Goal: Task Accomplishment & Management: Use online tool/utility

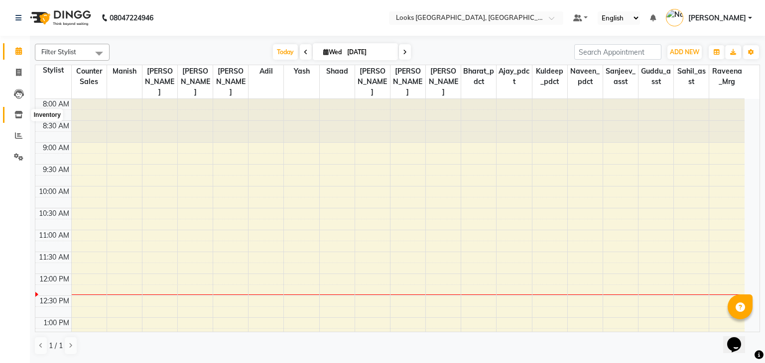
click at [20, 116] on icon at bounding box center [18, 114] width 8 height 7
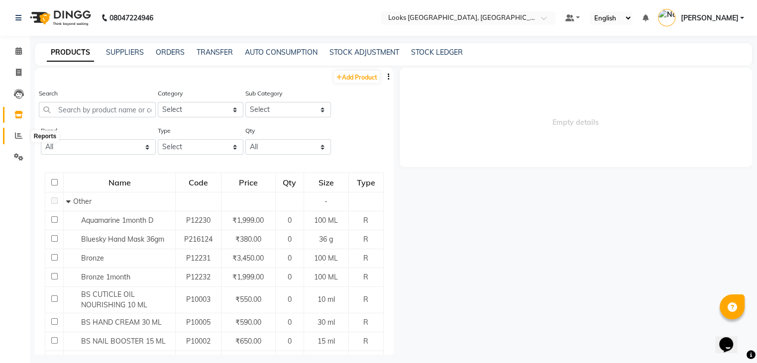
drag, startPoint x: 20, startPoint y: 133, endPoint x: 28, endPoint y: 137, distance: 9.4
click at [20, 134] on icon at bounding box center [18, 135] width 7 height 7
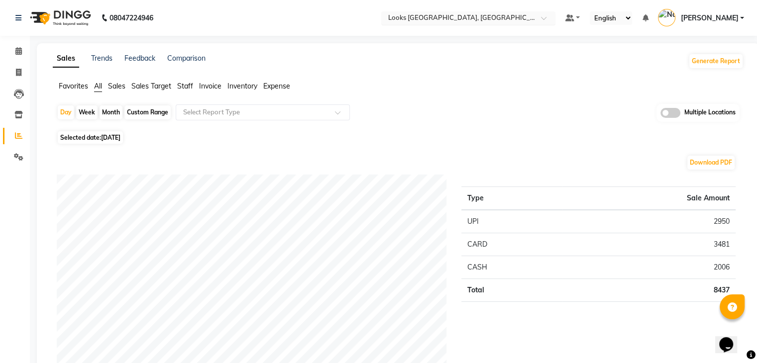
click at [475, 19] on input "text" at bounding box center [458, 19] width 144 height 10
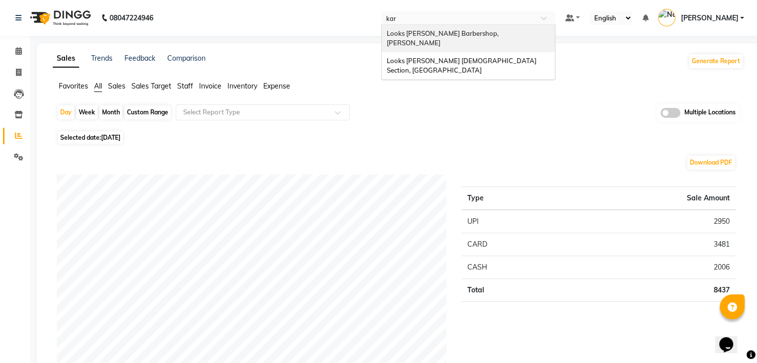
type input "karo"
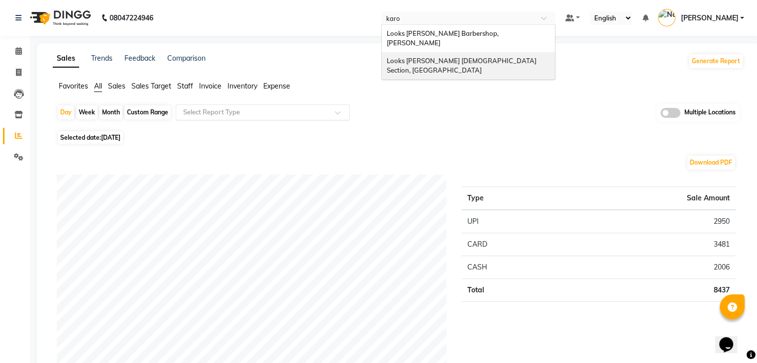
drag, startPoint x: 457, startPoint y: 49, endPoint x: 279, endPoint y: 112, distance: 189.0
click at [457, 57] on span "Looks [PERSON_NAME] [DEMOGRAPHIC_DATA] Section, [GEOGRAPHIC_DATA]" at bounding box center [462, 66] width 151 height 18
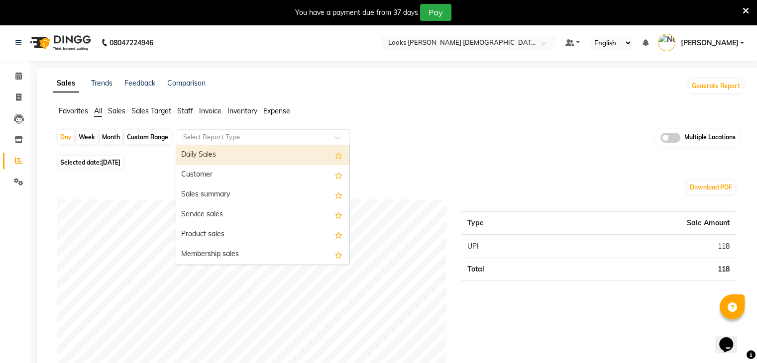
click at [250, 138] on input "text" at bounding box center [252, 137] width 143 height 10
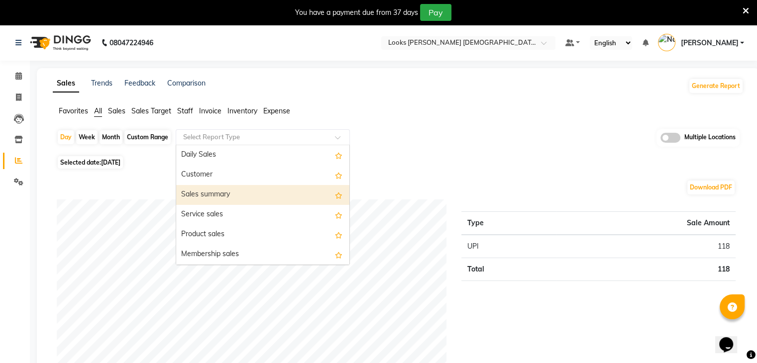
click at [210, 195] on div "Sales summary" at bounding box center [262, 195] width 173 height 20
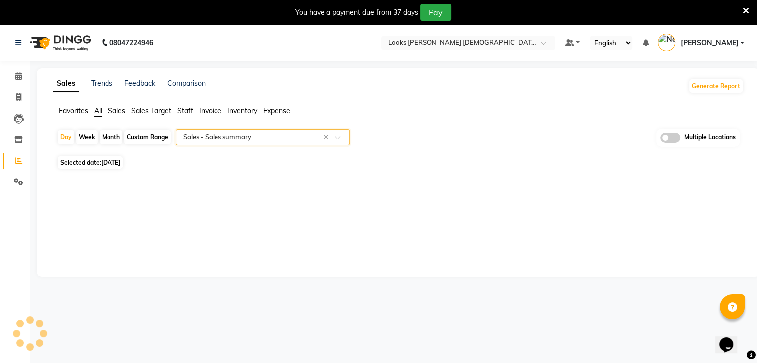
select select "full_report"
select select "csv"
drag, startPoint x: 125, startPoint y: 162, endPoint x: 123, endPoint y: 169, distance: 7.2
click at [120, 162] on span "[DATE]" at bounding box center [110, 162] width 19 height 7
select select "9"
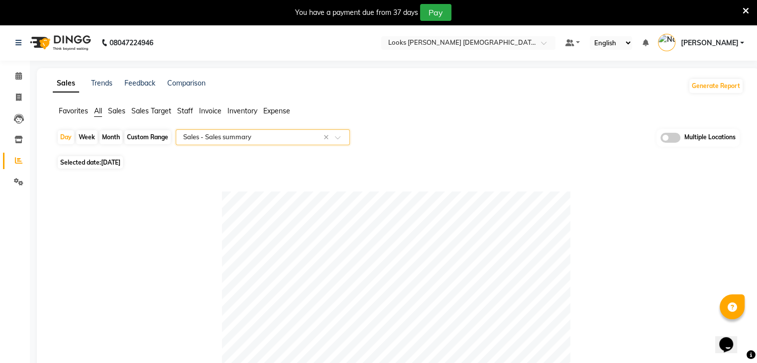
select select "2025"
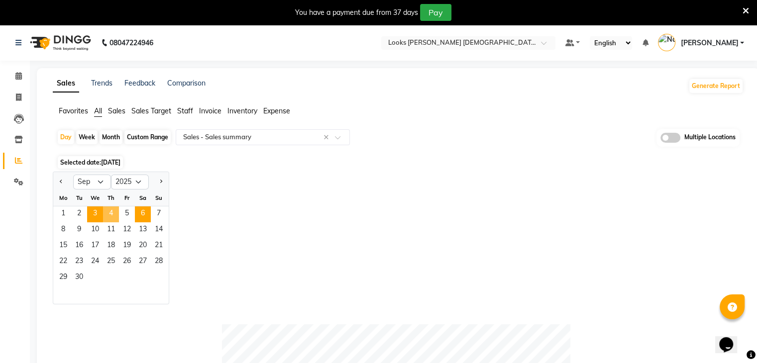
drag, startPoint x: 110, startPoint y: 216, endPoint x: 149, endPoint y: 217, distance: 39.9
click at [110, 215] on span "4" at bounding box center [111, 215] width 16 height 16
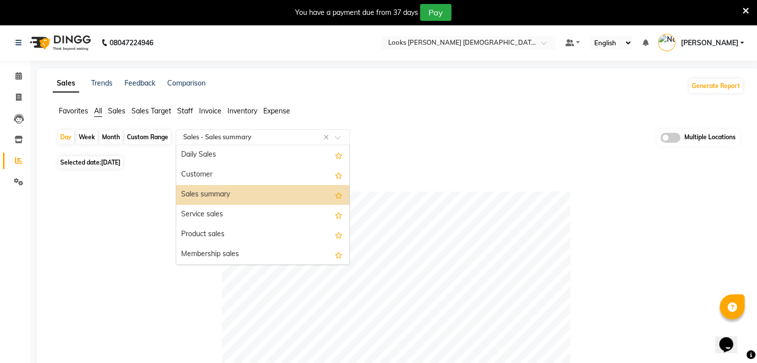
click at [229, 136] on input "text" at bounding box center [252, 137] width 143 height 10
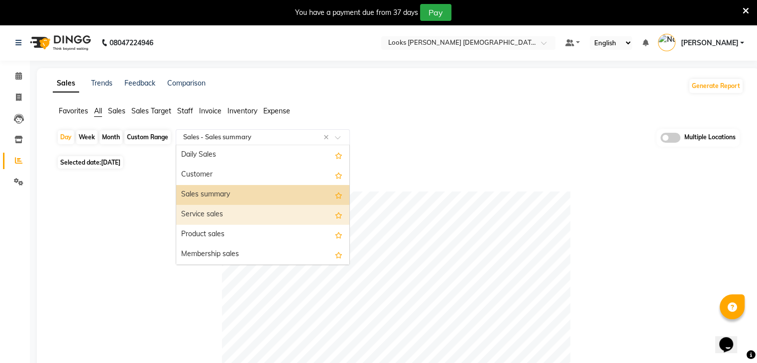
click at [212, 212] on div "Service sales" at bounding box center [262, 215] width 173 height 20
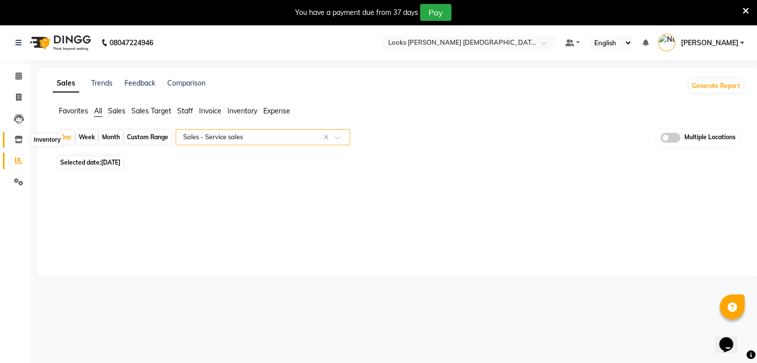
click at [18, 140] on icon at bounding box center [18, 139] width 8 height 7
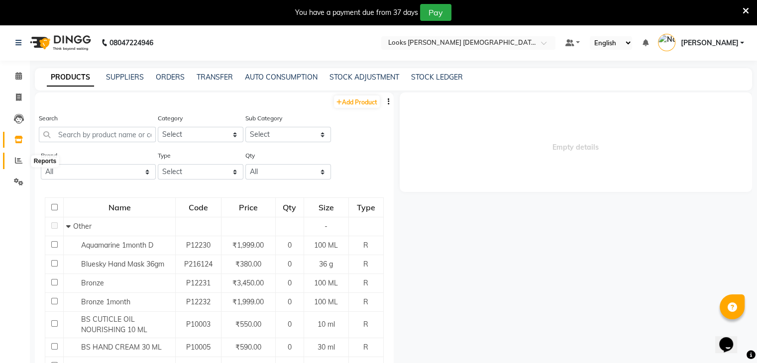
click at [16, 160] on icon at bounding box center [18, 160] width 7 height 7
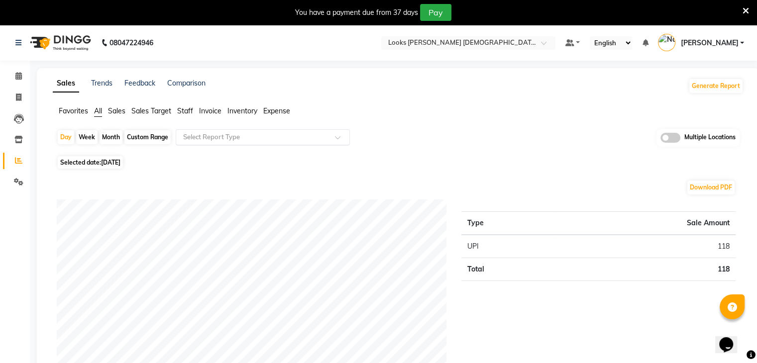
click at [222, 141] on input "text" at bounding box center [252, 137] width 143 height 10
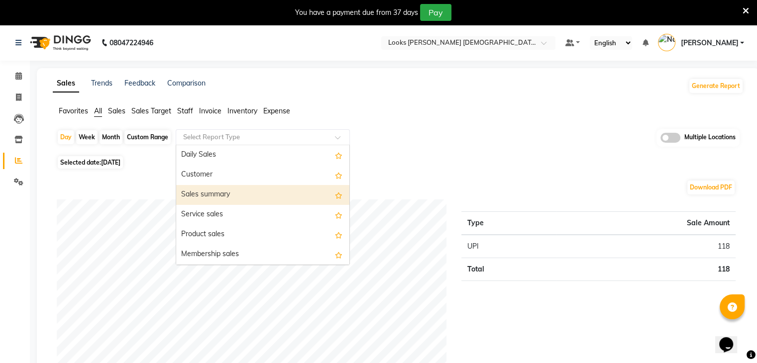
click at [204, 196] on div "Sales summary" at bounding box center [262, 195] width 173 height 20
select select "full_report"
select select "csv"
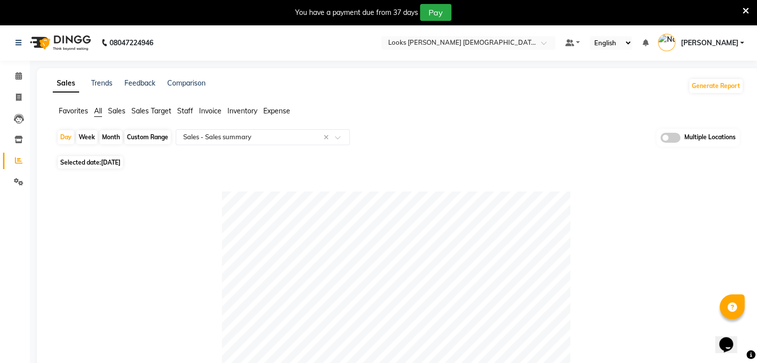
click at [116, 162] on span "[DATE]" at bounding box center [110, 162] width 19 height 7
select select "9"
select select "2025"
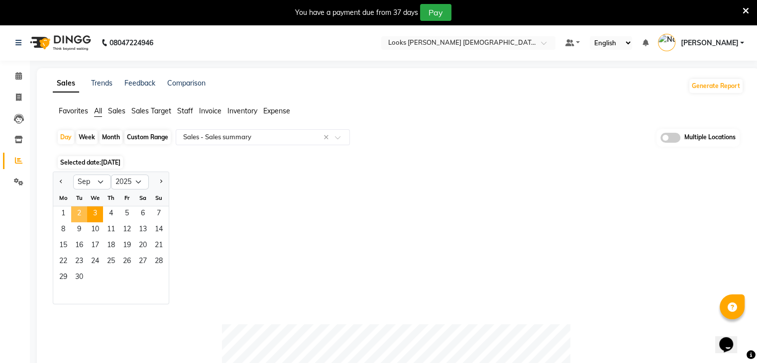
click at [79, 212] on span "2" at bounding box center [79, 215] width 16 height 16
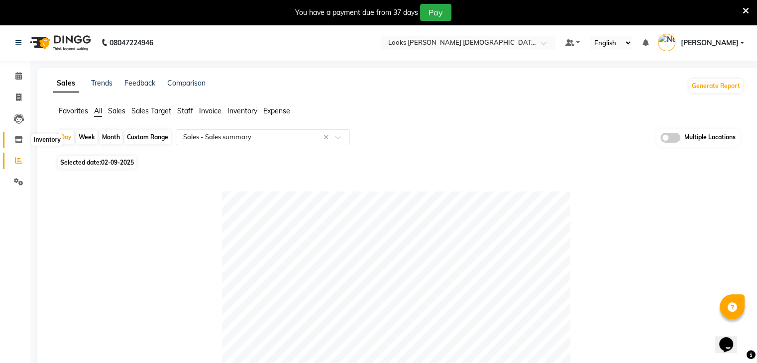
drag, startPoint x: 21, startPoint y: 140, endPoint x: 35, endPoint y: 148, distance: 15.6
click at [22, 141] on span at bounding box center [18, 139] width 17 height 11
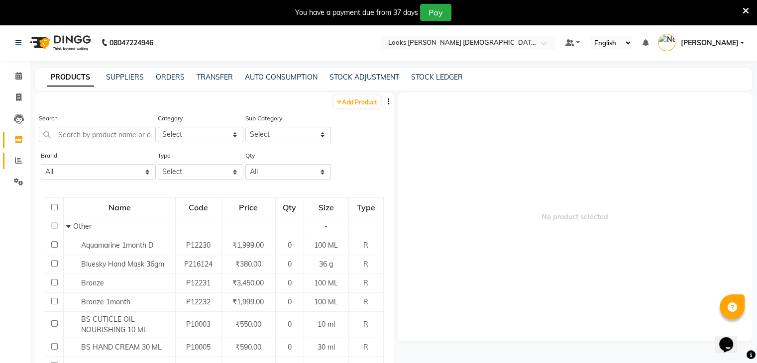
drag, startPoint x: 28, startPoint y: 162, endPoint x: 13, endPoint y: 165, distance: 14.7
click at [23, 164] on li "Reports" at bounding box center [15, 160] width 30 height 21
click at [15, 161] on icon at bounding box center [18, 160] width 7 height 7
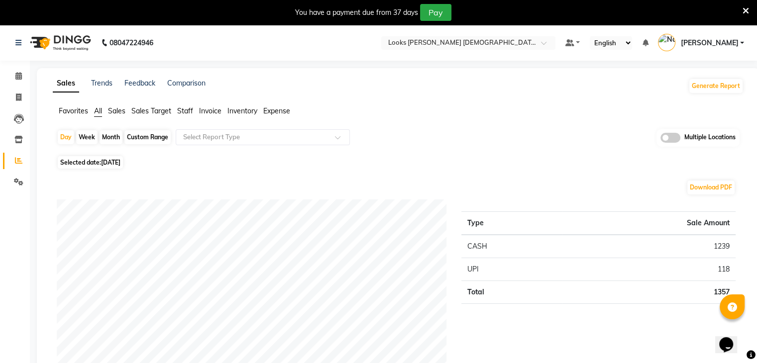
click at [153, 137] on div "Custom Range" at bounding box center [147, 137] width 46 height 14
select select "9"
select select "2025"
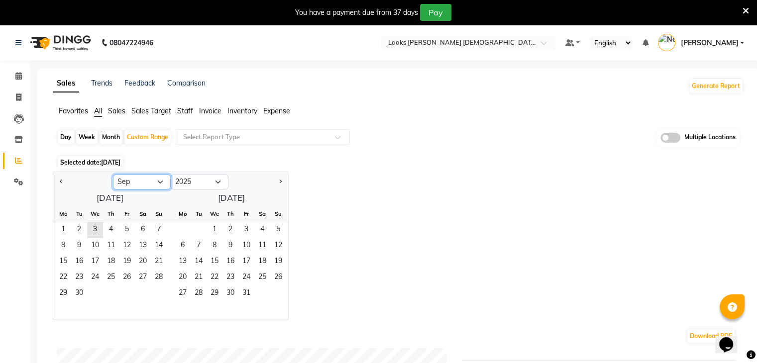
click at [157, 182] on select "Jan Feb Mar Apr May Jun [DATE] Aug Sep Oct Nov Dec" at bounding box center [142, 182] width 58 height 15
select select "8"
click at [113, 175] on select "Jan Feb Mar Apr May Jun [DATE] Aug Sep Oct Nov Dec" at bounding box center [142, 182] width 58 height 15
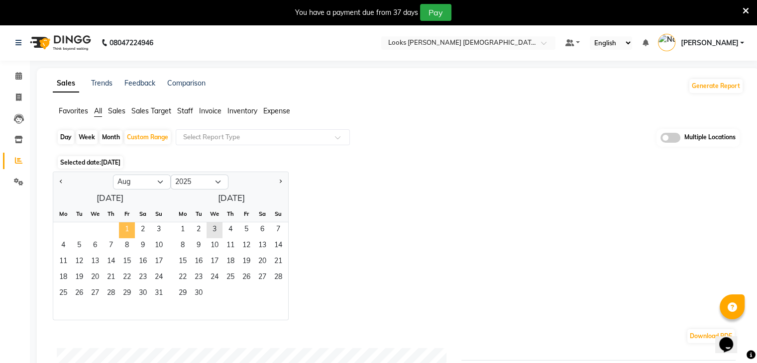
click at [128, 230] on span "1" at bounding box center [127, 231] width 16 height 16
click at [160, 296] on span "31" at bounding box center [159, 294] width 16 height 16
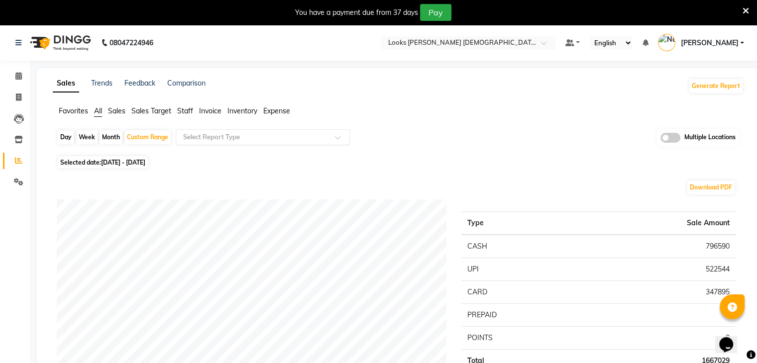
click at [235, 139] on input "text" at bounding box center [252, 137] width 143 height 10
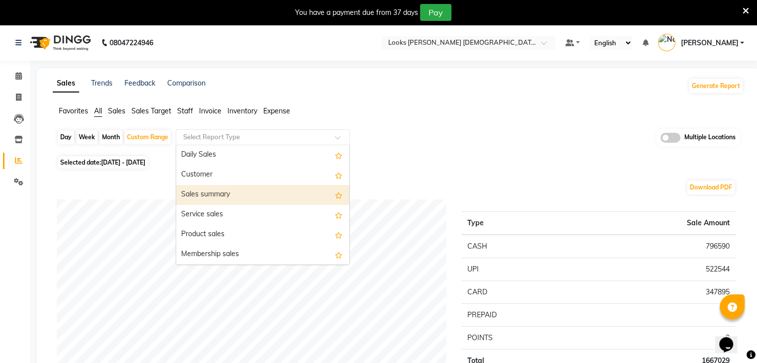
click at [224, 194] on div "Sales summary" at bounding box center [262, 195] width 173 height 20
select select "full_report"
select select "csv"
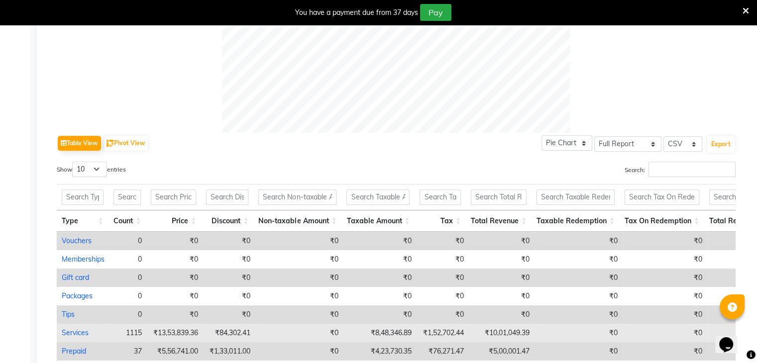
scroll to position [281, 0]
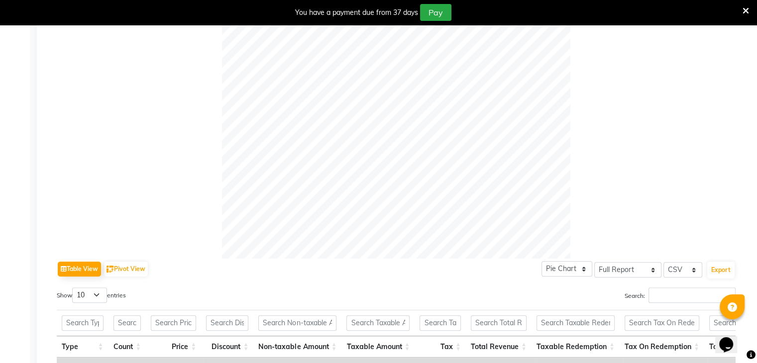
click at [746, 10] on icon at bounding box center [746, 10] width 6 height 9
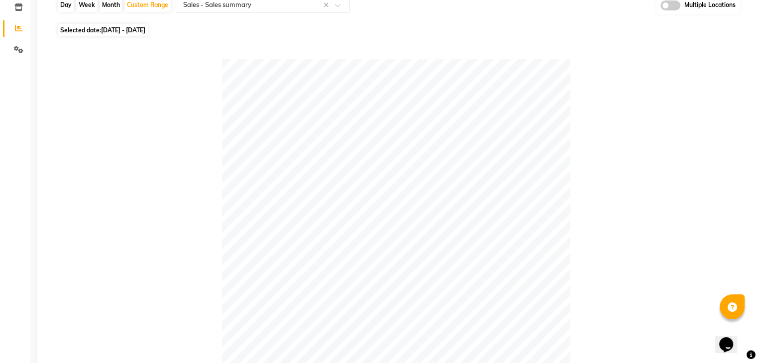
scroll to position [0, 0]
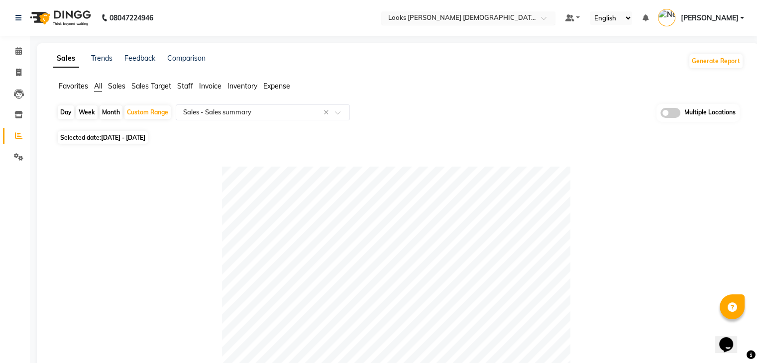
click at [495, 17] on input "text" at bounding box center [458, 19] width 144 height 10
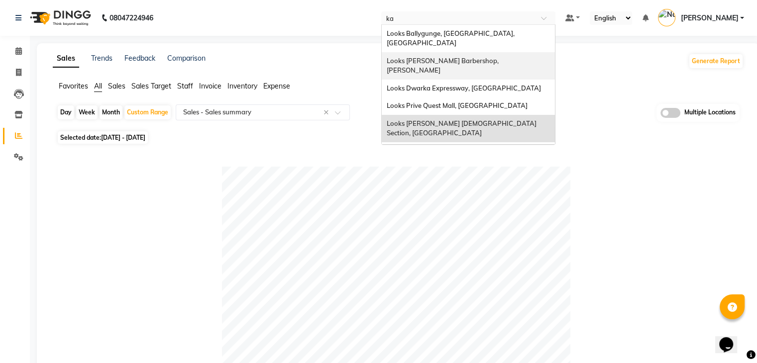
type input "kar"
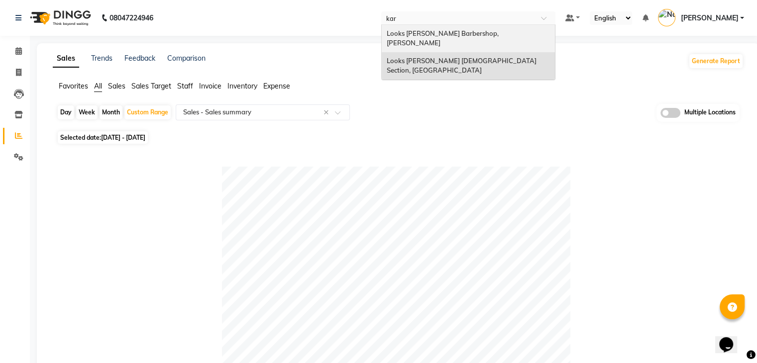
click at [449, 33] on span "Looks Karol Bagh Barbershop, Karol Bagh" at bounding box center [444, 38] width 114 height 18
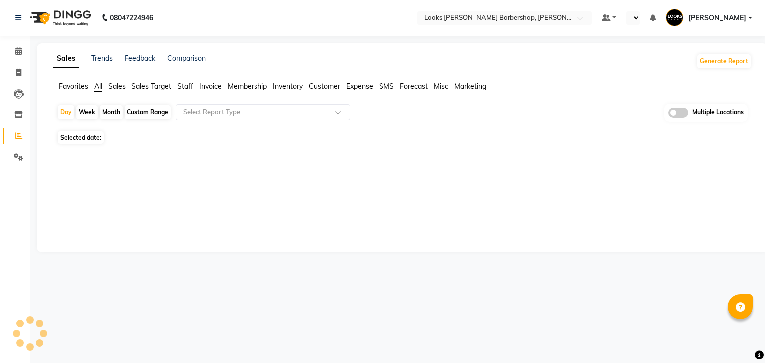
select select "en"
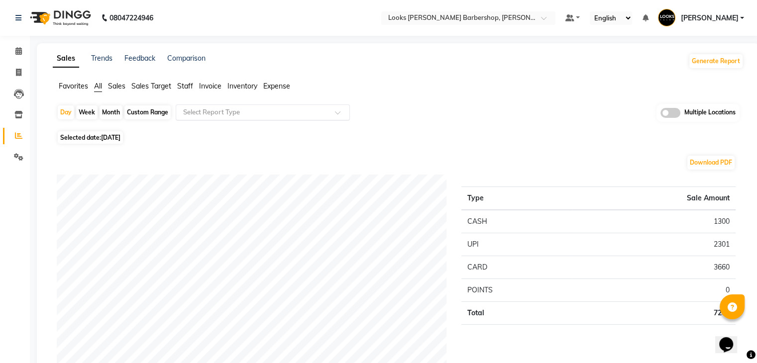
click at [225, 114] on input "text" at bounding box center [252, 113] width 143 height 10
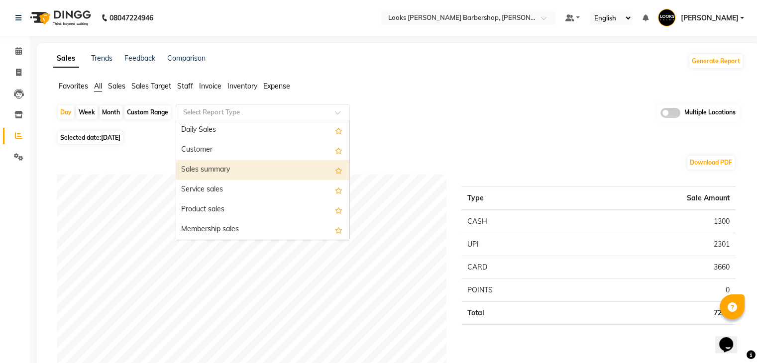
click at [221, 171] on div "Sales summary" at bounding box center [262, 170] width 173 height 20
select select "full_report"
select select "pdf"
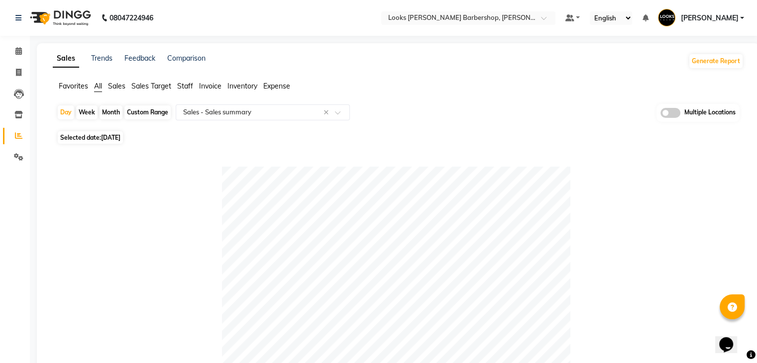
click at [158, 113] on div "Custom Range" at bounding box center [147, 113] width 46 height 14
select select "9"
select select "2025"
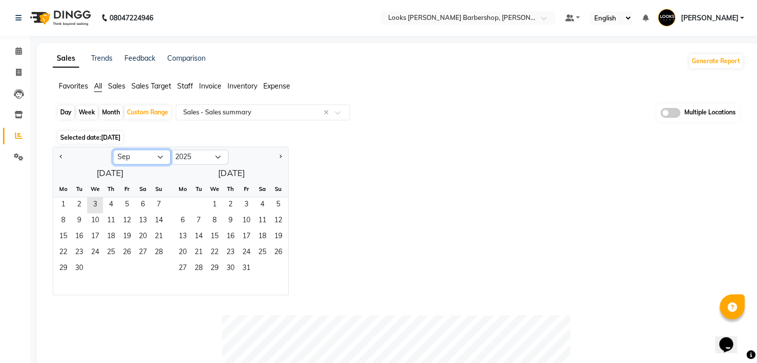
click at [159, 157] on select "Jan Feb Mar Apr May Jun Jul Aug Sep Oct Nov Dec" at bounding box center [142, 157] width 58 height 15
select select "8"
click at [113, 150] on select "Jan Feb Mar Apr May Jun Jul Aug Sep Oct Nov Dec" at bounding box center [142, 157] width 58 height 15
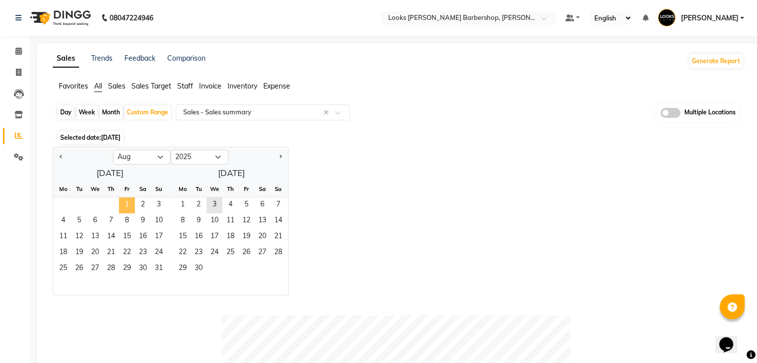
click at [126, 206] on span "1" at bounding box center [127, 206] width 16 height 16
click at [159, 269] on span "31" at bounding box center [159, 269] width 16 height 16
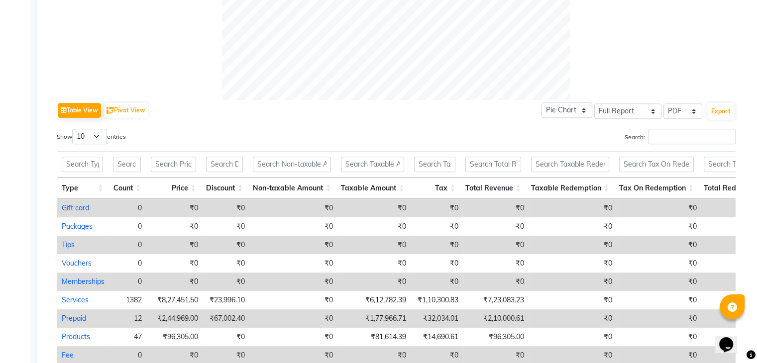
scroll to position [506, 0]
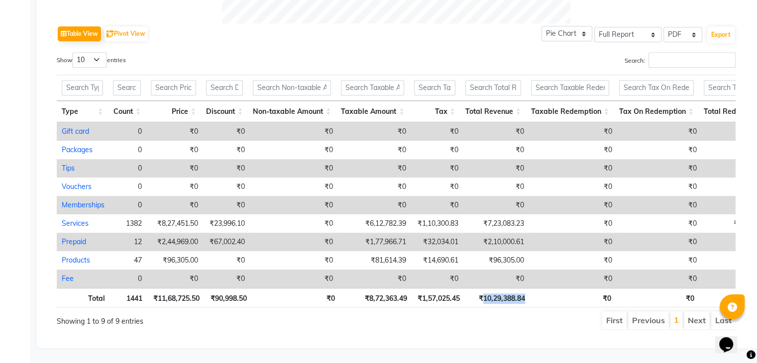
drag, startPoint x: 482, startPoint y: 292, endPoint x: 543, endPoint y: 297, distance: 61.5
click at [543, 297] on tr "Total 1441 ₹11,68,725.50 ₹90,998.50 ₹0 ₹8,72,363.49 ₹1,57,025.45 ₹10,29,388.84 …" at bounding box center [471, 297] width 829 height 19
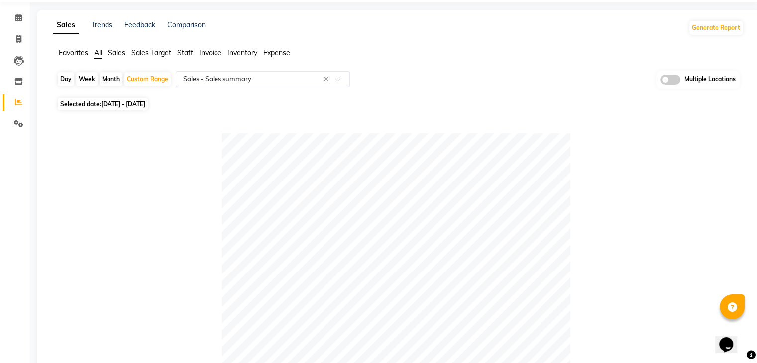
scroll to position [0, 0]
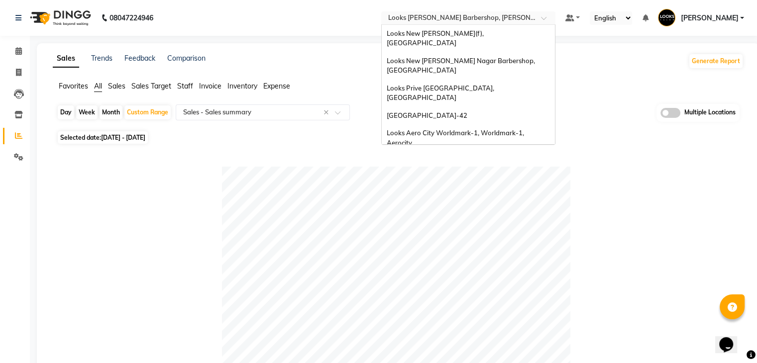
click at [494, 19] on input "text" at bounding box center [458, 19] width 144 height 10
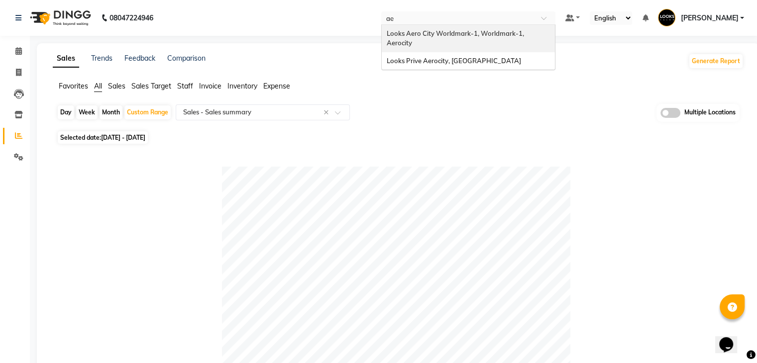
type input "aer"
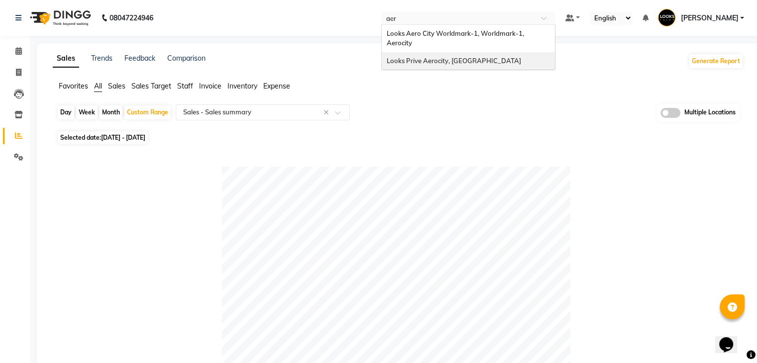
click at [448, 57] on span "Looks Prive Aerocity, [GEOGRAPHIC_DATA]" at bounding box center [454, 61] width 134 height 8
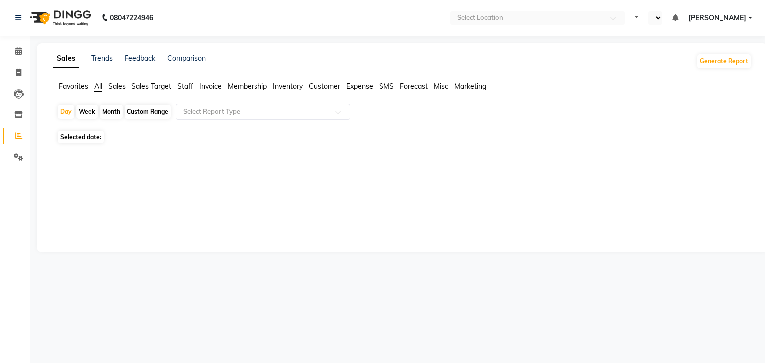
select select "en"
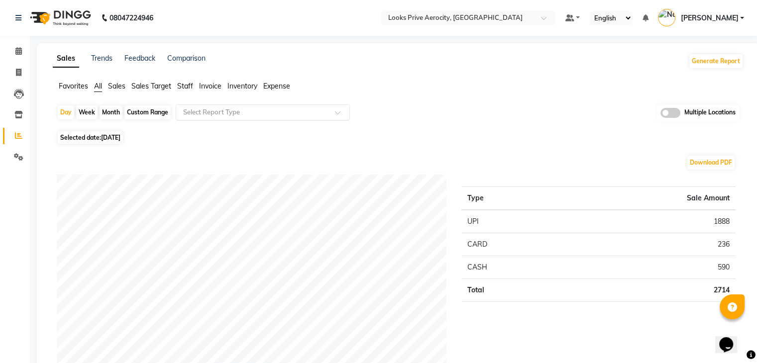
click at [257, 114] on input "text" at bounding box center [252, 113] width 143 height 10
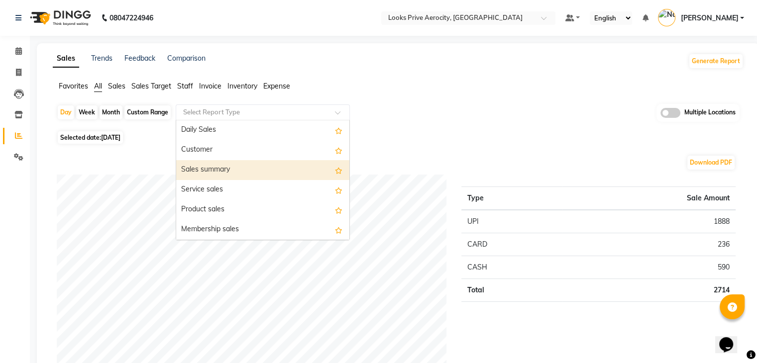
click at [227, 170] on div "Sales summary" at bounding box center [262, 170] width 173 height 20
select select "full_report"
select select "csv"
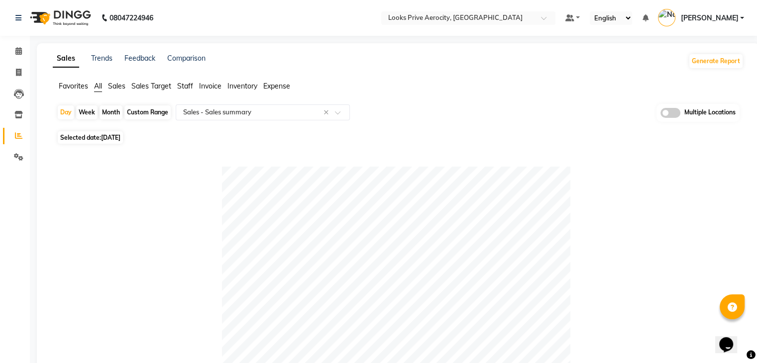
click at [159, 114] on div "Custom Range" at bounding box center [147, 113] width 46 height 14
select select "9"
select select "2025"
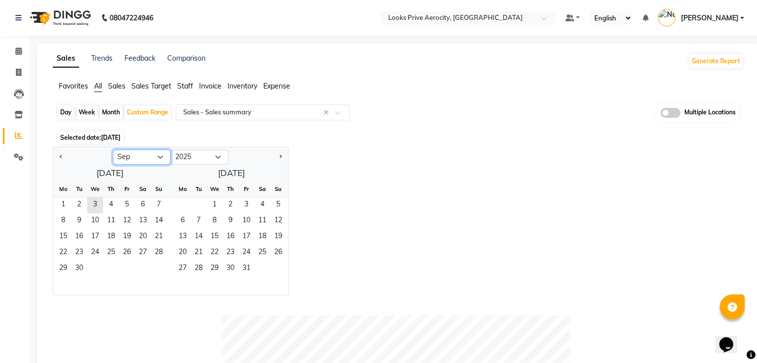
click at [153, 157] on select "Jan Feb Mar Apr May Jun Jul Aug Sep Oct Nov Dec" at bounding box center [142, 157] width 58 height 15
select select "8"
click at [113, 150] on select "Jan Feb Mar Apr May Jun Jul Aug Sep Oct Nov Dec" at bounding box center [142, 157] width 58 height 15
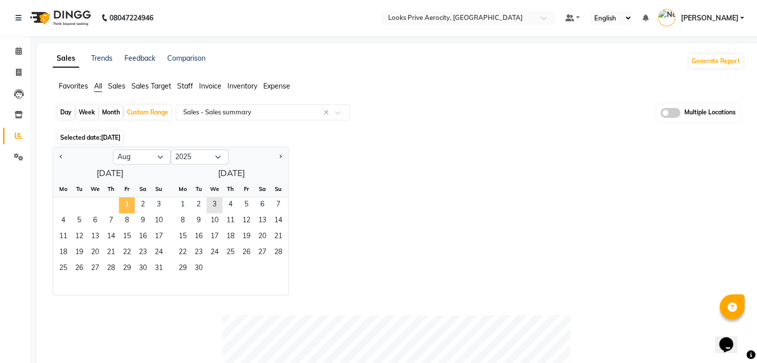
click at [127, 202] on span "1" at bounding box center [127, 206] width 16 height 16
click at [158, 267] on span "31" at bounding box center [159, 269] width 16 height 16
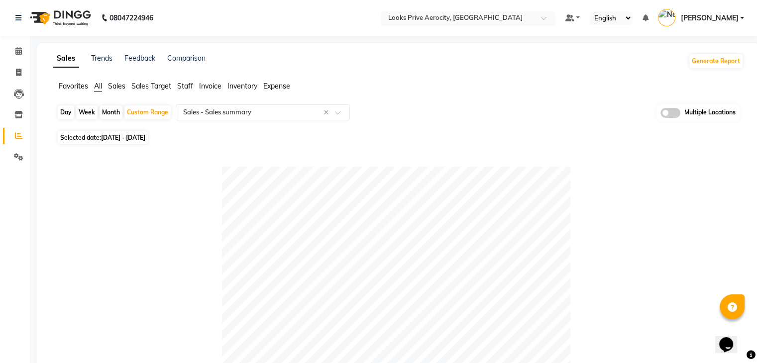
click at [465, 19] on input "text" at bounding box center [458, 19] width 144 height 10
drag, startPoint x: 476, startPoint y: 8, endPoint x: 470, endPoint y: 9, distance: 6.6
click at [470, 9] on nav "08047224946 Select Location × Looks Prive Aerocity, Delhi Default Panel My Pane…" at bounding box center [378, 18] width 757 height 36
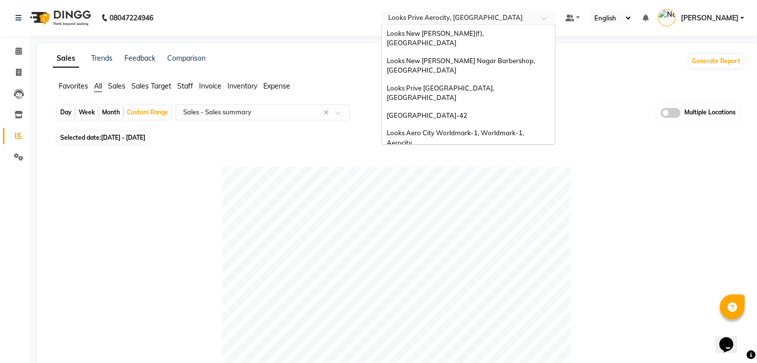
click at [473, 17] on input "text" at bounding box center [458, 19] width 144 height 10
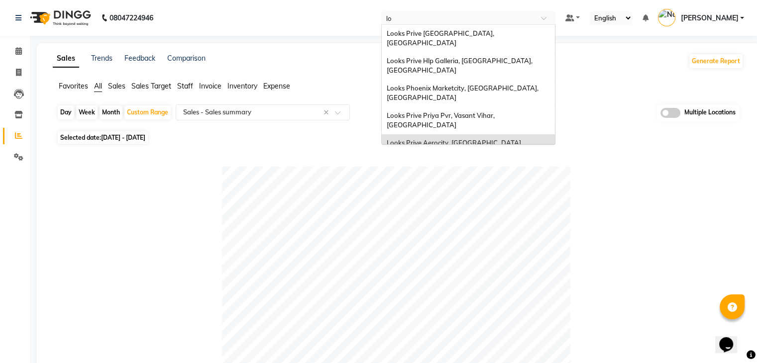
type input "l"
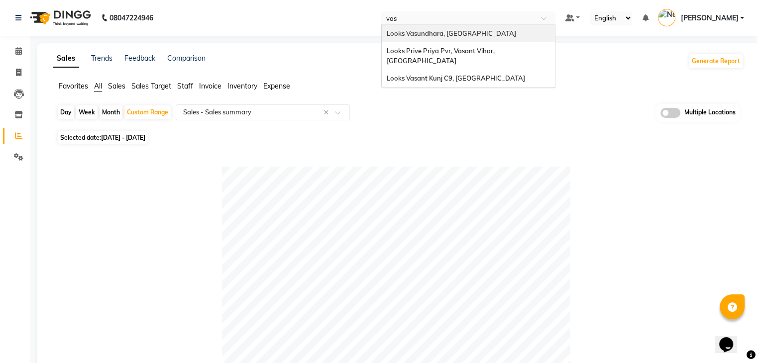
type input "vasa"
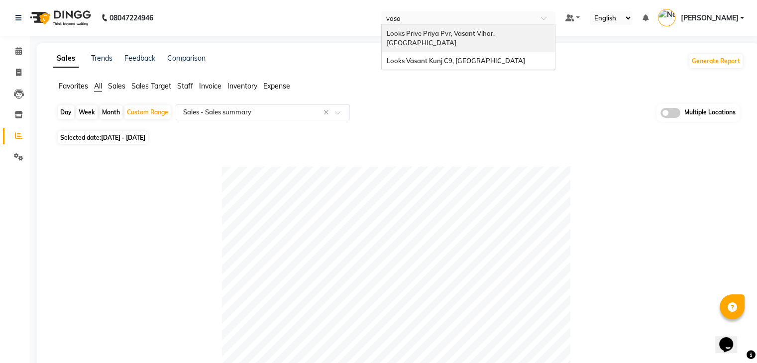
click at [453, 32] on span "Looks Prive Priya Pvr, Vasant Vihar, [GEOGRAPHIC_DATA]" at bounding box center [442, 38] width 110 height 18
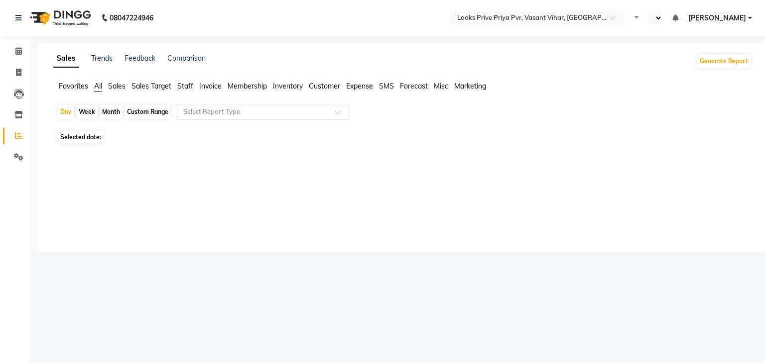
select select "en"
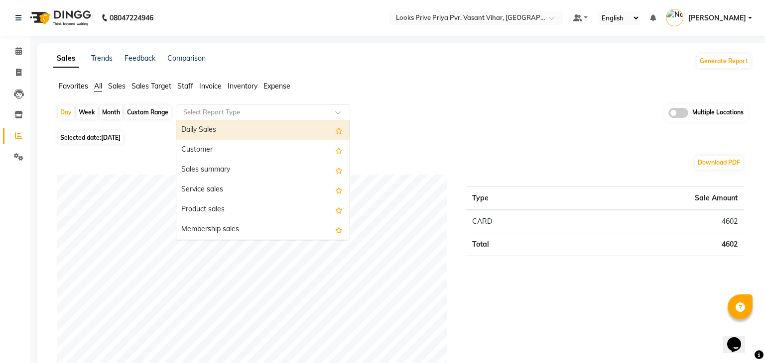
click at [224, 112] on input "text" at bounding box center [252, 113] width 143 height 10
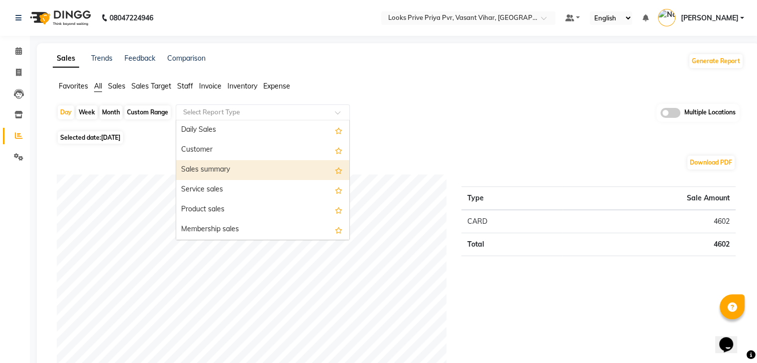
click at [213, 169] on div "Sales summary" at bounding box center [262, 170] width 173 height 20
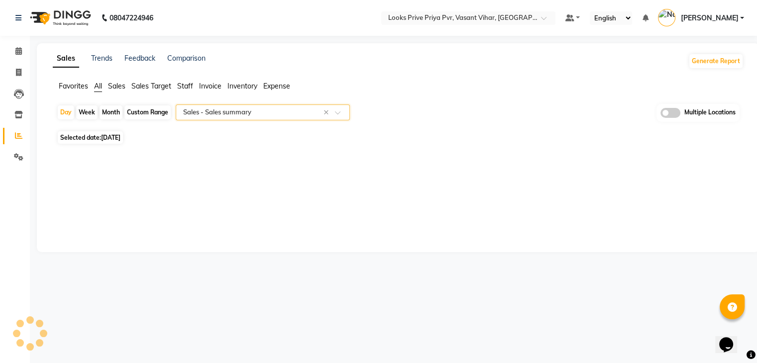
select select "full_report"
select select "csv"
click at [159, 114] on div "Custom Range" at bounding box center [147, 113] width 46 height 14
select select "9"
select select "2025"
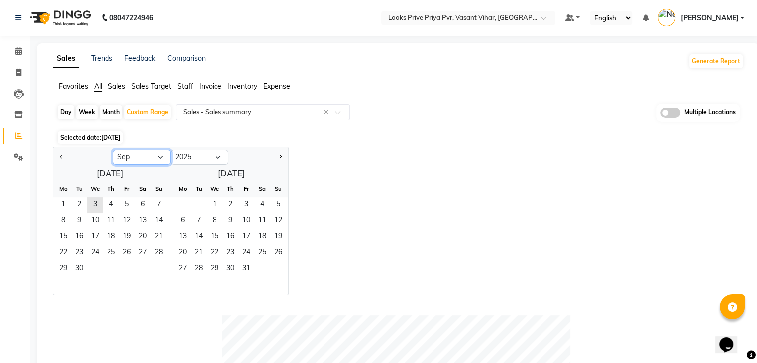
drag, startPoint x: 143, startPoint y: 156, endPoint x: 143, endPoint y: 162, distance: 6.0
click at [143, 156] on select "Jan Feb Mar Apr May Jun [DATE] Aug Sep Oct Nov Dec" at bounding box center [142, 157] width 58 height 15
select select "8"
click at [113, 150] on select "Jan Feb Mar Apr May Jun [DATE] Aug Sep Oct Nov Dec" at bounding box center [142, 157] width 58 height 15
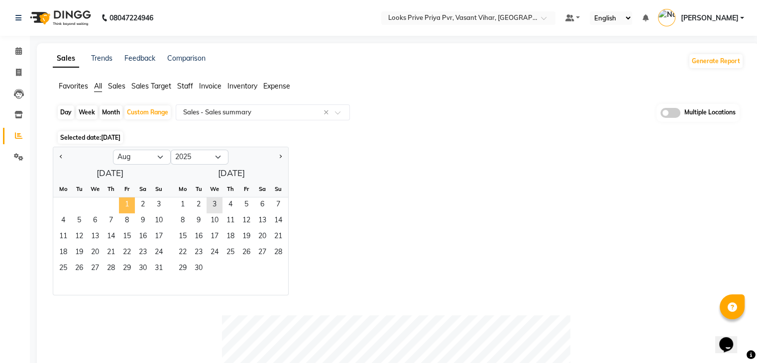
click at [126, 203] on span "1" at bounding box center [127, 206] width 16 height 16
click at [159, 267] on span "31" at bounding box center [159, 269] width 16 height 16
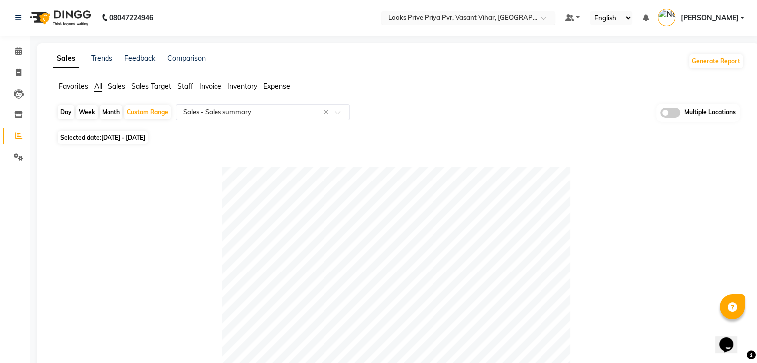
click at [486, 13] on div "Select Location × Looks Prive Priya Pvr, Vasant Vihar, Delhi" at bounding box center [460, 18] width 155 height 10
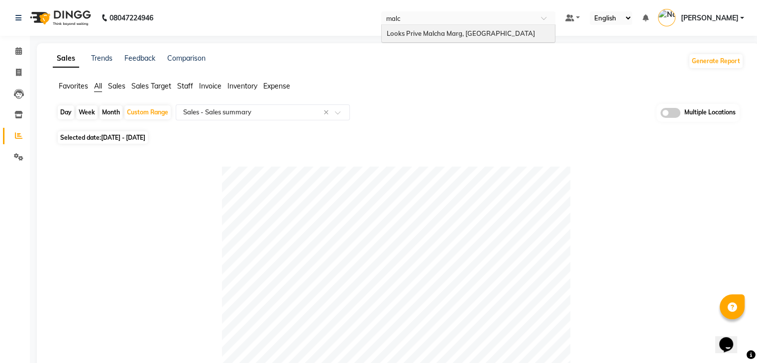
type input "malch"
click at [474, 35] on span "Looks Prive Malcha Marg, [GEOGRAPHIC_DATA]" at bounding box center [461, 33] width 148 height 8
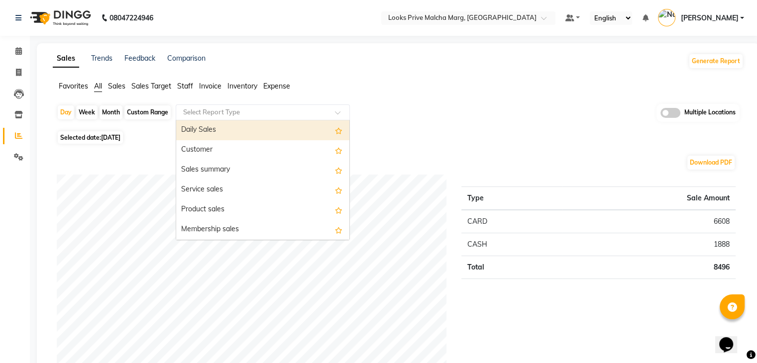
click at [230, 111] on input "text" at bounding box center [252, 113] width 143 height 10
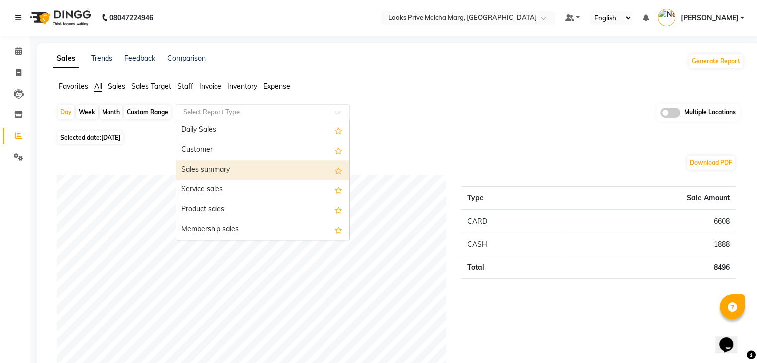
click at [211, 170] on div "Sales summary" at bounding box center [262, 170] width 173 height 20
select select "full_report"
select select "csv"
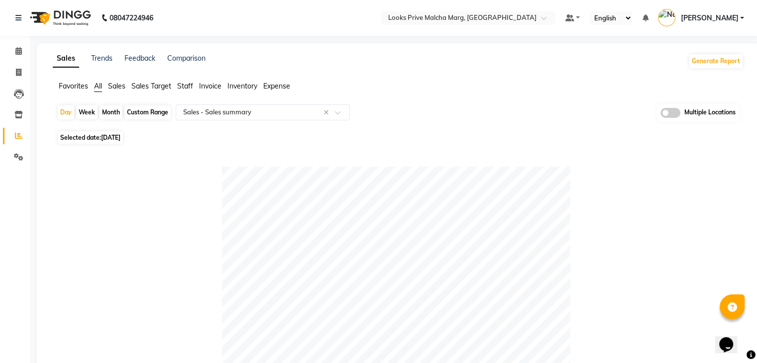
click at [161, 116] on div "Custom Range" at bounding box center [147, 113] width 46 height 14
select select "9"
select select "2025"
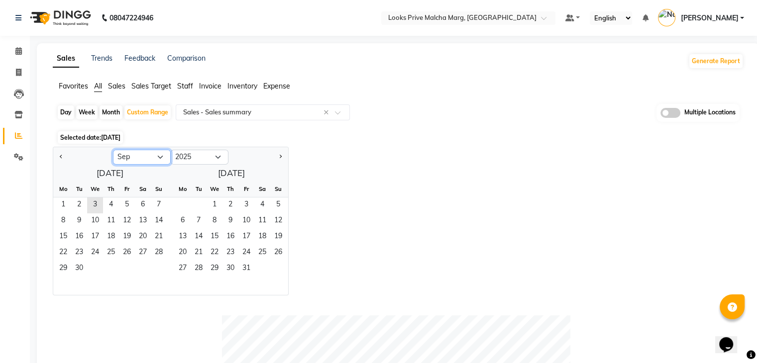
drag, startPoint x: 149, startPoint y: 156, endPoint x: 148, endPoint y: 163, distance: 7.5
click at [149, 158] on select "Jan Feb Mar Apr May Jun [DATE] Aug Sep Oct Nov Dec" at bounding box center [142, 157] width 58 height 15
select select "8"
click at [113, 150] on select "Jan Feb Mar Apr May Jun [DATE] Aug Sep Oct Nov Dec" at bounding box center [142, 157] width 58 height 15
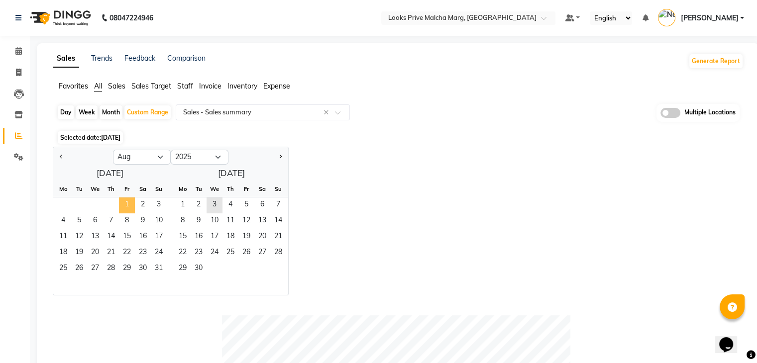
click at [125, 205] on span "1" at bounding box center [127, 206] width 16 height 16
click at [159, 272] on span "31" at bounding box center [159, 269] width 16 height 16
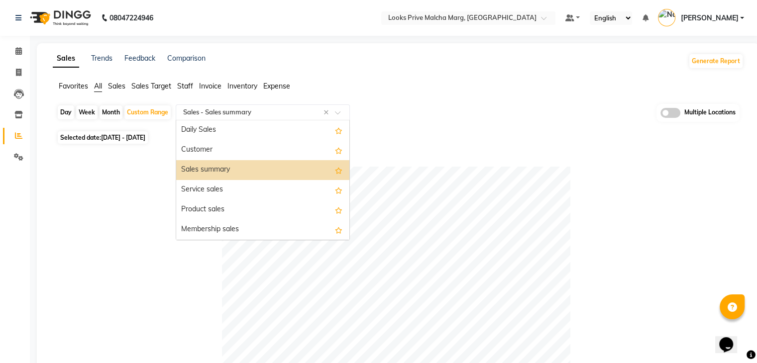
click at [282, 114] on input "text" at bounding box center [252, 113] width 143 height 10
click at [565, 120] on div "Day Week Month Custom Range Select Report Type × Sales - Sales summary × Daily …" at bounding box center [398, 116] width 683 height 24
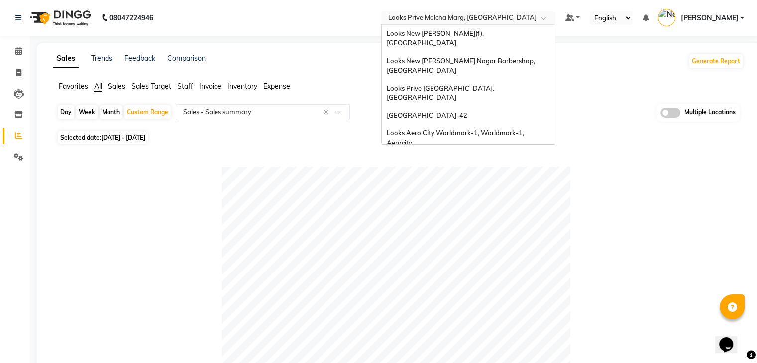
click at [465, 18] on input "text" at bounding box center [458, 19] width 144 height 10
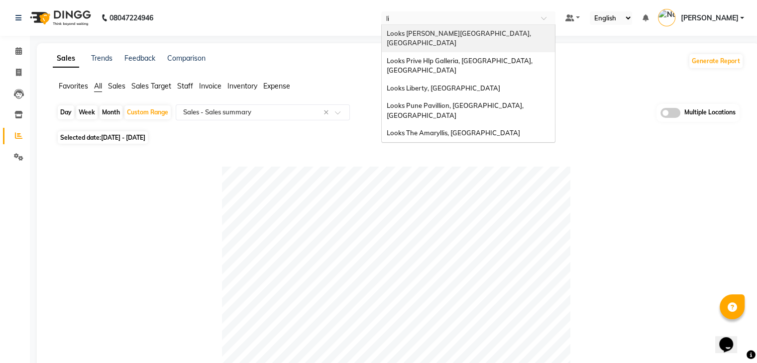
type input "lib"
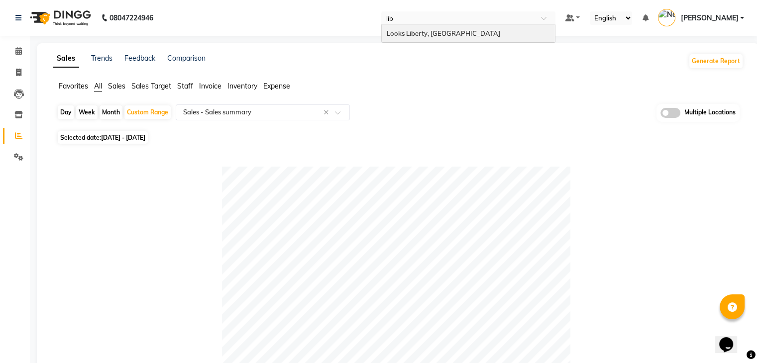
click at [446, 33] on span "Looks Liberty, [GEOGRAPHIC_DATA]" at bounding box center [444, 33] width 114 height 8
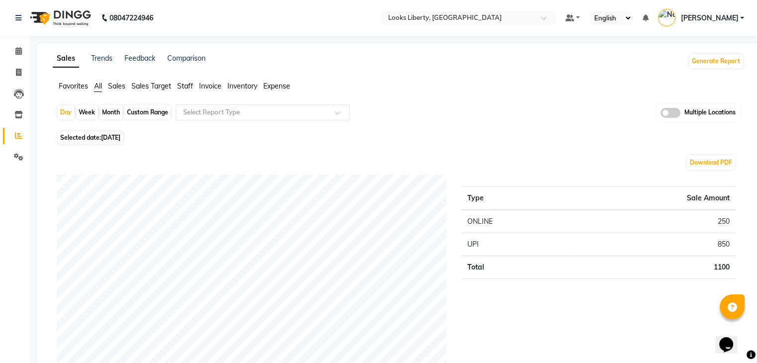
drag, startPoint x: 157, startPoint y: 112, endPoint x: 155, endPoint y: 139, distance: 27.5
click at [156, 113] on div "Custom Range" at bounding box center [147, 113] width 46 height 14
select select "9"
select select "2025"
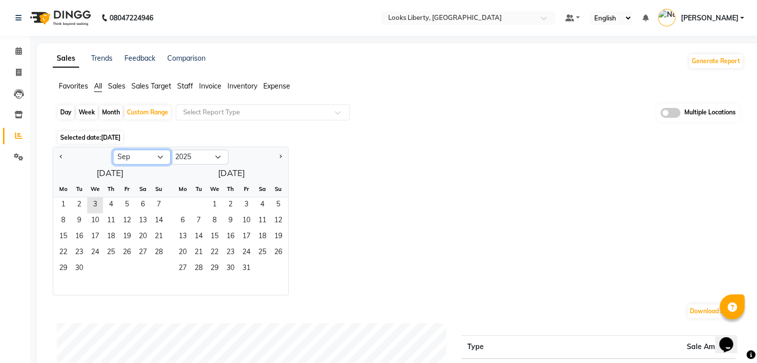
click at [133, 160] on select "Jan Feb Mar Apr May Jun [DATE] Aug Sep Oct Nov Dec" at bounding box center [142, 157] width 58 height 15
select select "8"
click at [113, 150] on select "Jan Feb Mar Apr May Jun [DATE] Aug Sep Oct Nov Dec" at bounding box center [142, 157] width 58 height 15
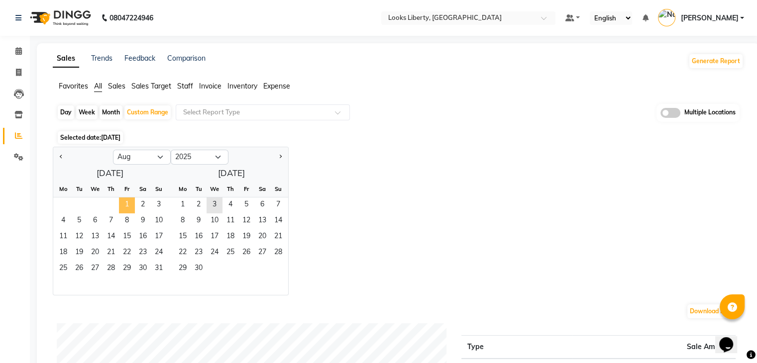
click at [132, 200] on span "1" at bounding box center [127, 206] width 16 height 16
click at [161, 267] on span "31" at bounding box center [159, 269] width 16 height 16
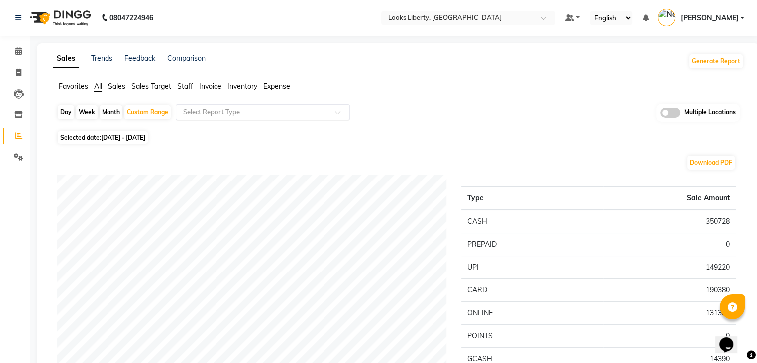
click at [256, 115] on input "text" at bounding box center [252, 113] width 143 height 10
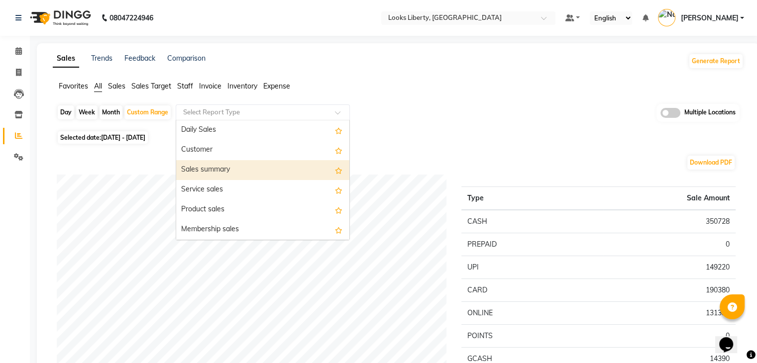
click at [221, 168] on div "Sales summary" at bounding box center [262, 170] width 173 height 20
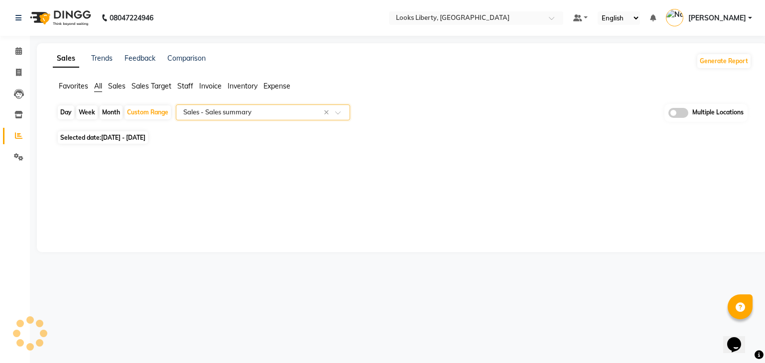
select select "full_report"
select select "pdf"
click at [298, 115] on input "text" at bounding box center [252, 113] width 143 height 10
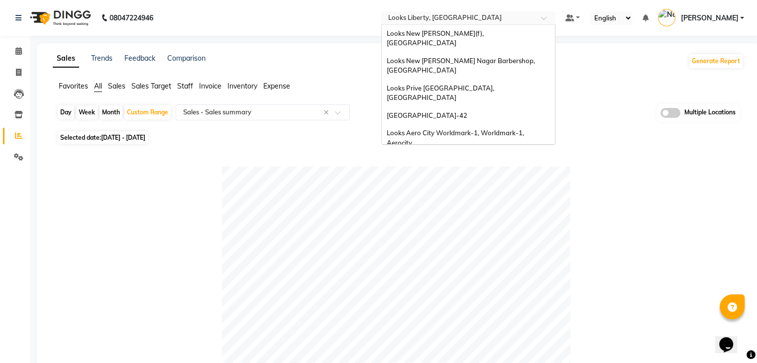
click at [463, 20] on input "text" at bounding box center [458, 19] width 144 height 10
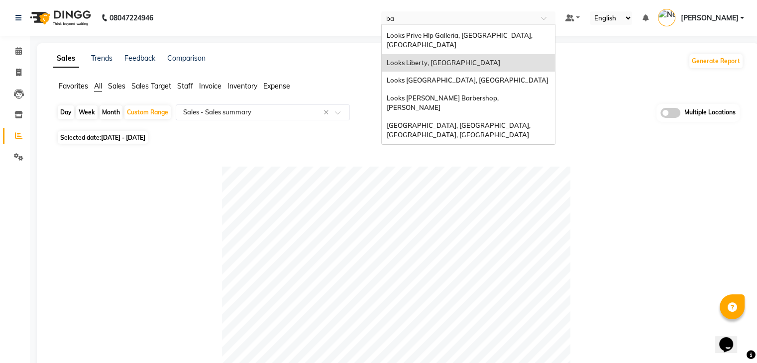
scroll to position [35, 0]
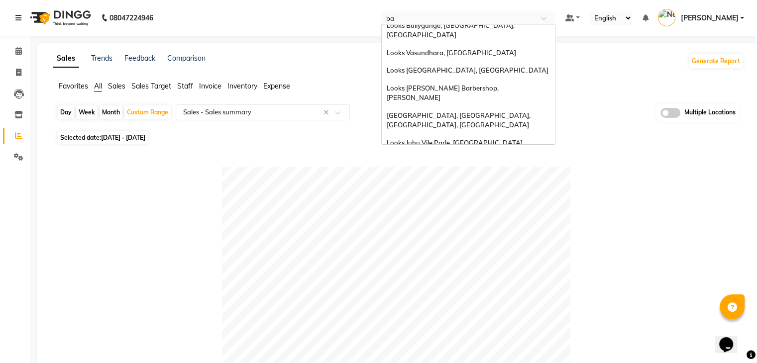
type input "bar"
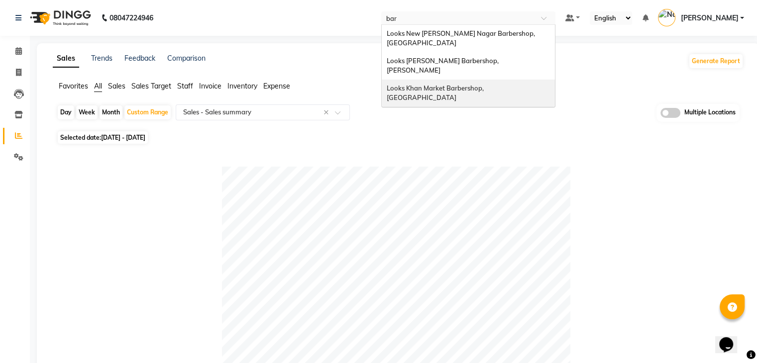
click at [456, 84] on span "Looks Khan Market Barbershop, [GEOGRAPHIC_DATA]" at bounding box center [436, 93] width 99 height 18
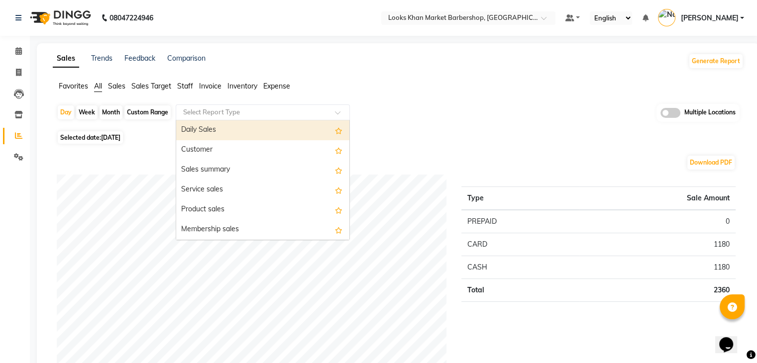
click at [247, 114] on input "text" at bounding box center [252, 113] width 143 height 10
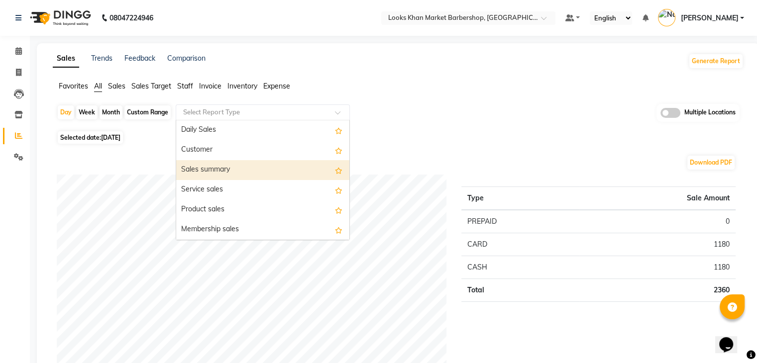
click at [228, 169] on div "Sales summary" at bounding box center [262, 170] width 173 height 20
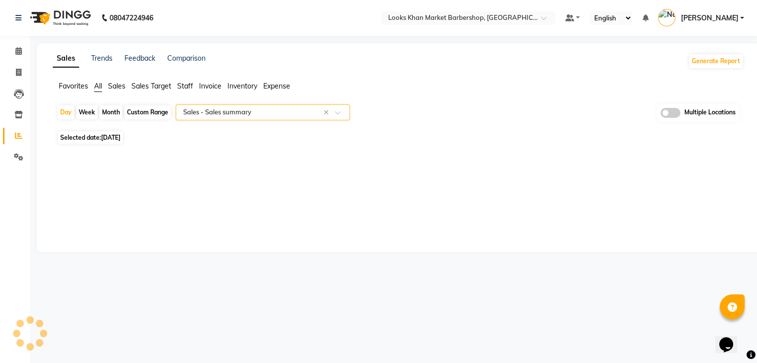
select select "full_report"
select select "pdf"
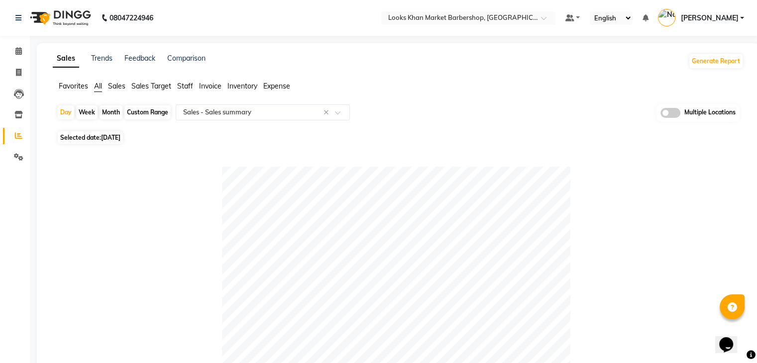
click at [152, 114] on div "Custom Range" at bounding box center [147, 113] width 46 height 14
select select "9"
select select "2025"
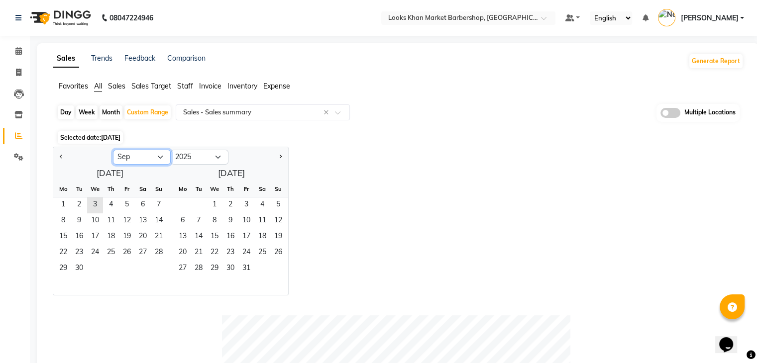
drag, startPoint x: 147, startPoint y: 156, endPoint x: 145, endPoint y: 162, distance: 6.5
click at [147, 156] on select "Jan Feb Mar Apr May Jun [DATE] Aug Sep Oct Nov Dec" at bounding box center [142, 157] width 58 height 15
select select "8"
click at [113, 150] on select "Jan Feb Mar Apr May Jun [DATE] Aug Sep Oct Nov Dec" at bounding box center [142, 157] width 58 height 15
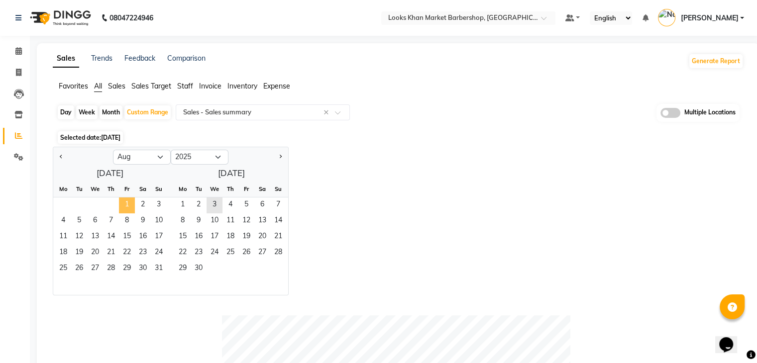
click at [127, 202] on span "1" at bounding box center [127, 206] width 16 height 16
click at [163, 269] on span "31" at bounding box center [159, 269] width 16 height 16
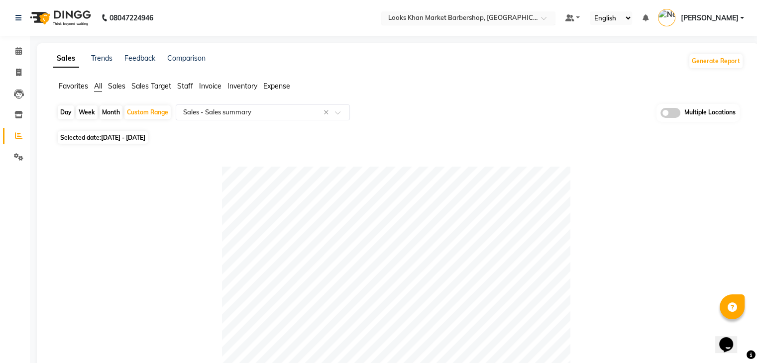
click at [440, 18] on input "text" at bounding box center [458, 19] width 144 height 10
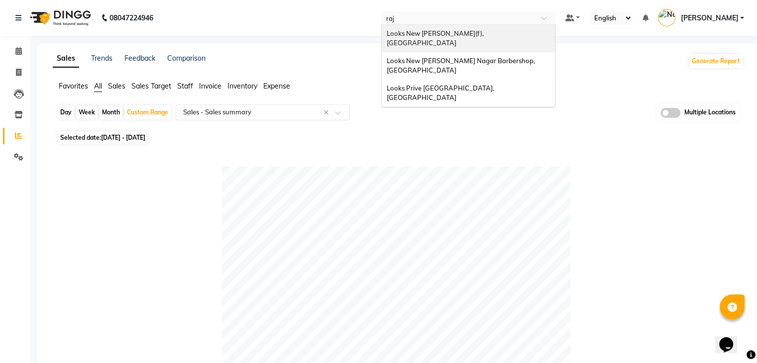
type input "raji"
click at [484, 26] on div "Looks New Rajinder Nagar(f), Delhi" at bounding box center [468, 38] width 173 height 27
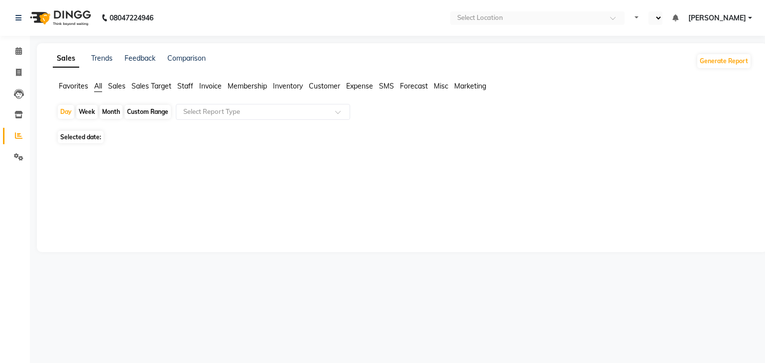
select select "en"
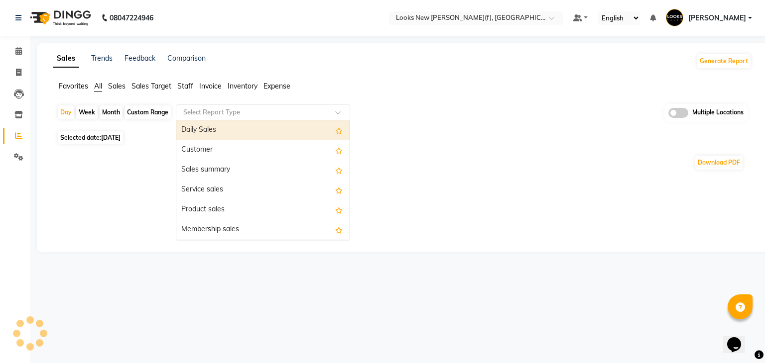
click at [221, 116] on input "text" at bounding box center [252, 113] width 143 height 10
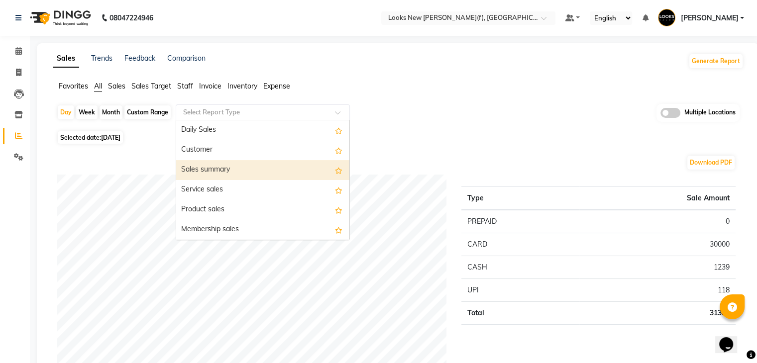
click at [218, 171] on div "Sales summary" at bounding box center [262, 170] width 173 height 20
select select "full_report"
select select "pdf"
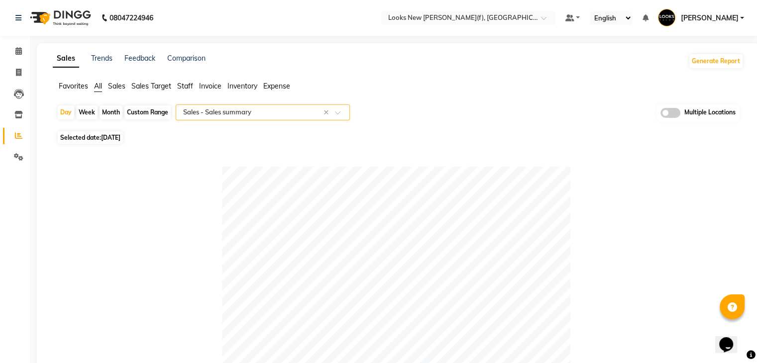
click at [156, 114] on div "Custom Range" at bounding box center [147, 113] width 46 height 14
select select "9"
select select "2025"
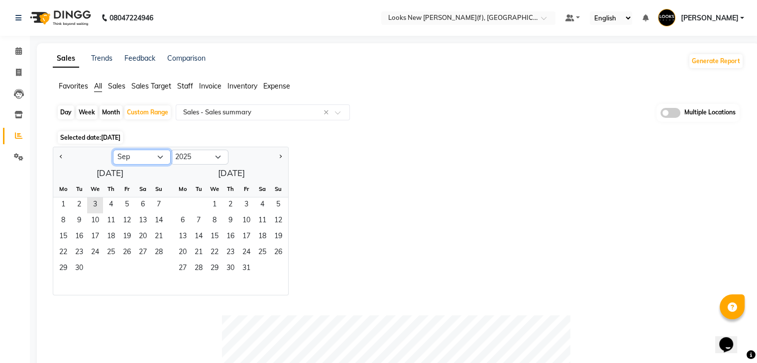
click at [143, 157] on select "Jan Feb Mar Apr May Jun [DATE] Aug Sep Oct Nov Dec" at bounding box center [142, 157] width 58 height 15
select select "8"
click at [113, 150] on select "Jan Feb Mar Apr May Jun [DATE] Aug Sep Oct Nov Dec" at bounding box center [142, 157] width 58 height 15
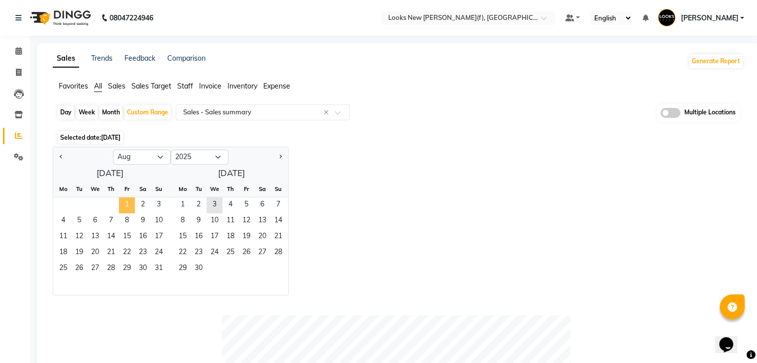
click at [127, 205] on span "1" at bounding box center [127, 206] width 16 height 16
click at [159, 267] on span "31" at bounding box center [159, 269] width 16 height 16
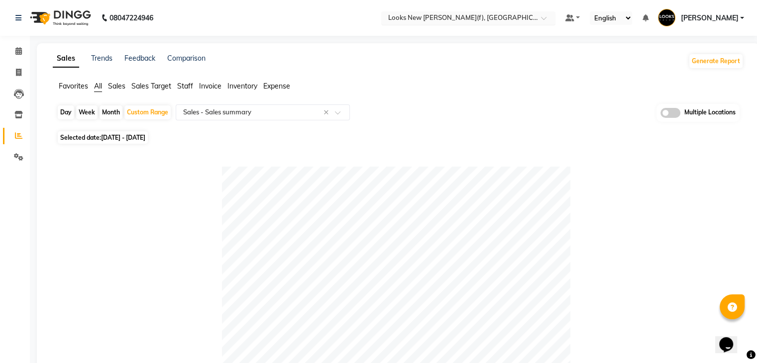
click at [440, 19] on input "text" at bounding box center [458, 19] width 144 height 10
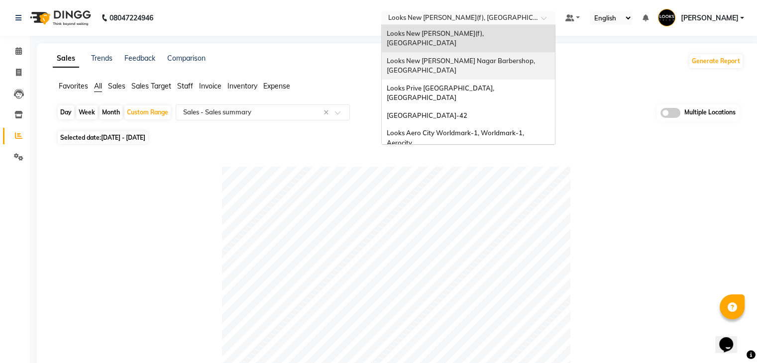
click at [440, 57] on span "Looks New [PERSON_NAME] Nagar Barbershop, [GEOGRAPHIC_DATA]" at bounding box center [462, 66] width 150 height 18
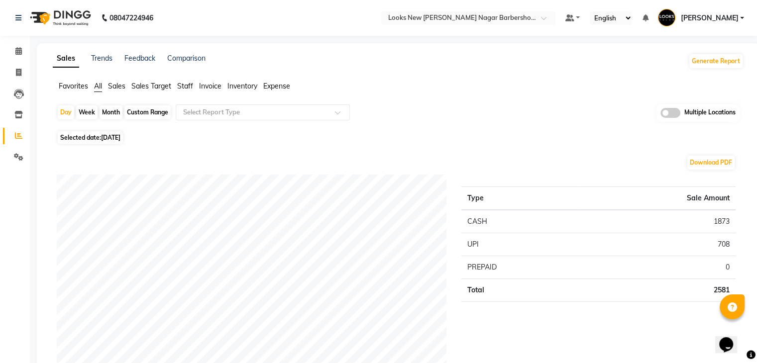
click at [164, 114] on div "Custom Range" at bounding box center [147, 113] width 46 height 14
select select "9"
select select "2025"
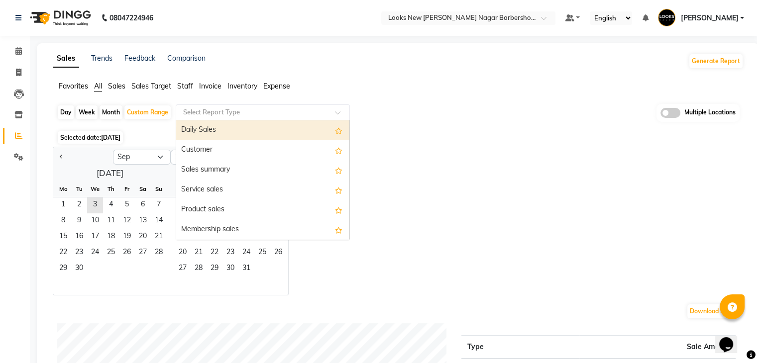
click at [209, 112] on input "text" at bounding box center [252, 113] width 143 height 10
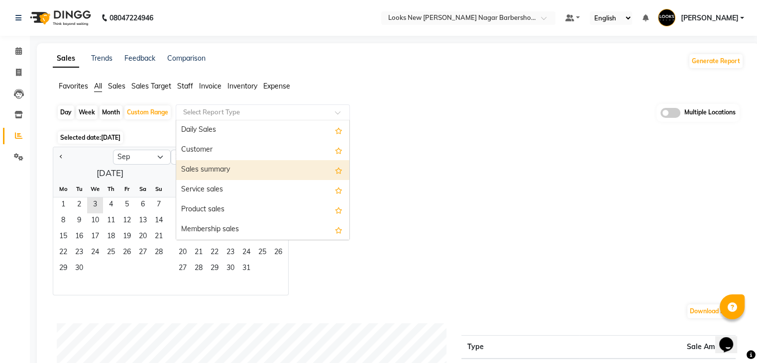
click at [208, 169] on div "Sales summary" at bounding box center [262, 170] width 173 height 20
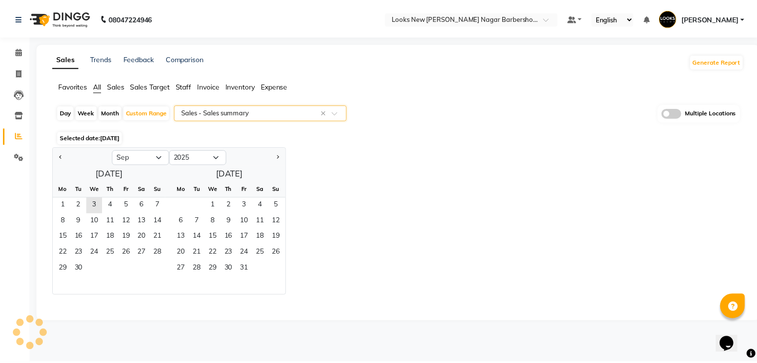
select select "full_report"
select select "csv"
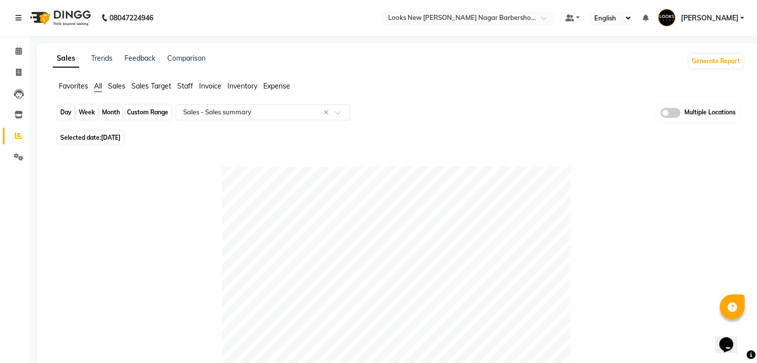
click at [157, 110] on div "Custom Range" at bounding box center [147, 113] width 46 height 14
select select "9"
select select "2025"
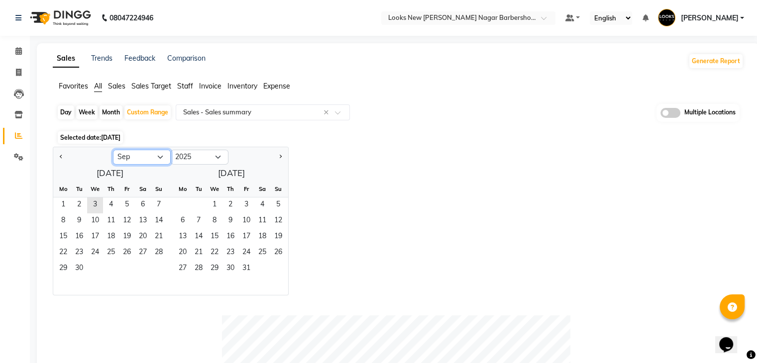
click at [137, 157] on select "Jan Feb Mar Apr May Jun [DATE] Aug Sep Oct Nov Dec" at bounding box center [142, 157] width 58 height 15
select select "8"
click at [113, 150] on select "Jan Feb Mar Apr May Jun [DATE] Aug Sep Oct Nov Dec" at bounding box center [142, 157] width 58 height 15
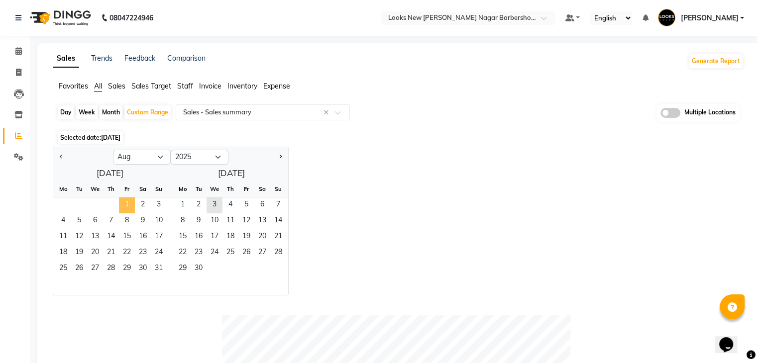
click at [129, 204] on span "1" at bounding box center [127, 206] width 16 height 16
click at [164, 266] on span "31" at bounding box center [159, 269] width 16 height 16
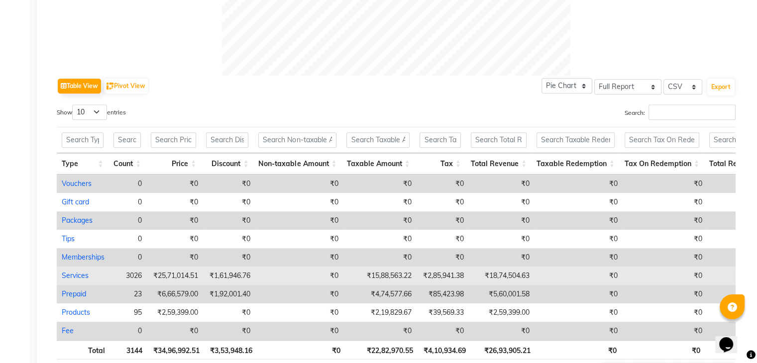
scroll to position [506, 0]
